Goal: Information Seeking & Learning: Learn about a topic

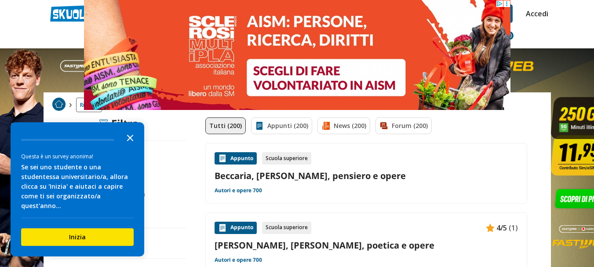
click at [133, 141] on polygon "Close the survey" at bounding box center [130, 138] width 7 height 7
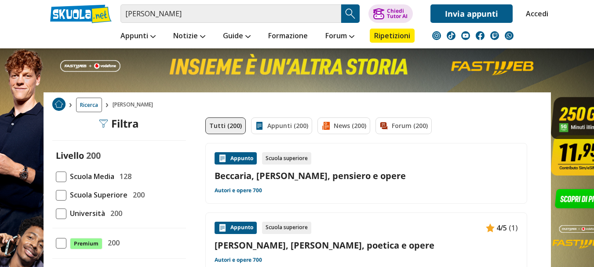
click at [302, 173] on link "Beccaria, [PERSON_NAME], pensiero e opere" at bounding box center [366, 176] width 303 height 12
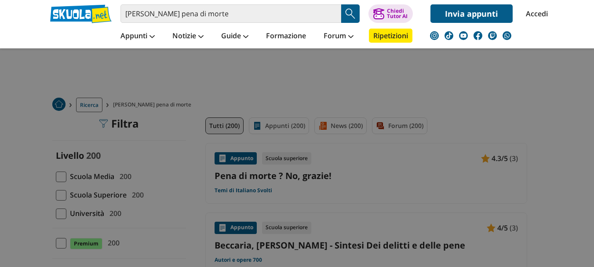
drag, startPoint x: 144, startPoint y: 77, endPoint x: 218, endPoint y: 2, distance: 104.8
click at [144, 77] on link "Italiano" at bounding box center [155, 79] width 67 height 18
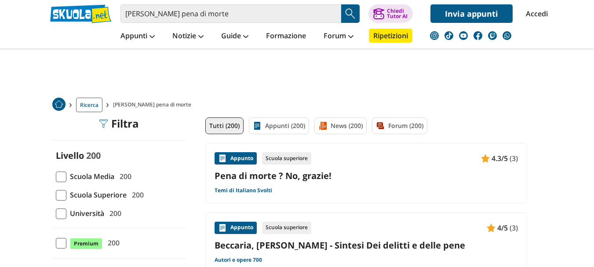
click at [68, 194] on span "Scuola Superiore" at bounding box center [96, 194] width 60 height 11
click at [56, 195] on input "Scuola Superiore 200" at bounding box center [56, 195] width 0 height 0
click at [285, 156] on div "Scuola superiore" at bounding box center [286, 158] width 49 height 12
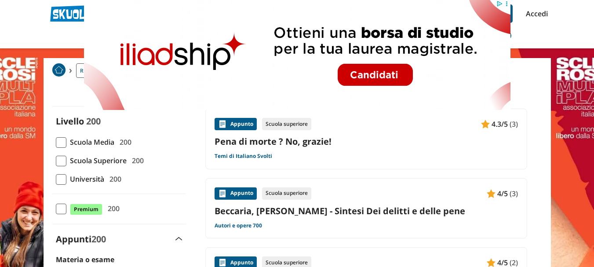
scroll to position [44, 0]
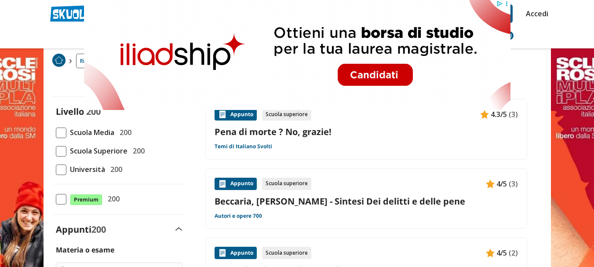
click at [279, 203] on link "Beccaria, [PERSON_NAME] - Sintesi Dei delitti e delle pene" at bounding box center [366, 201] width 303 height 12
